Goal: Task Accomplishment & Management: Use online tool/utility

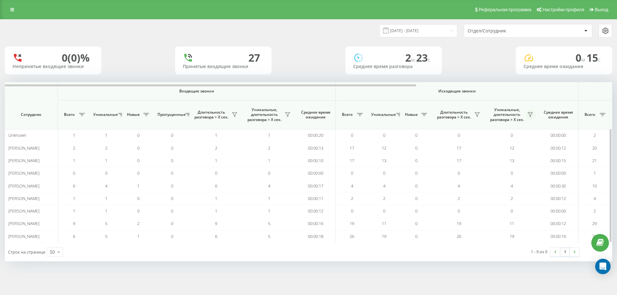
click at [531, 114] on icon at bounding box center [530, 114] width 5 height 5
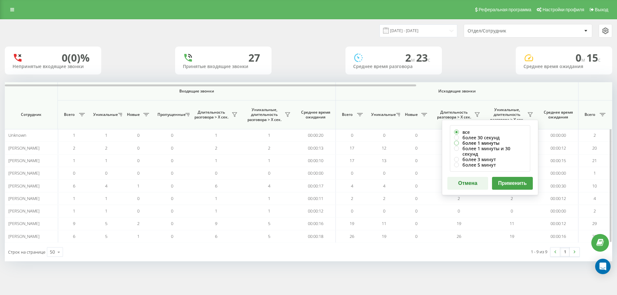
click at [500, 141] on label "более 1 минуты" at bounding box center [490, 143] width 72 height 5
radio input "true"
click at [507, 179] on button "Применить" at bounding box center [512, 183] width 41 height 13
